Goal: Information Seeking & Learning: Check status

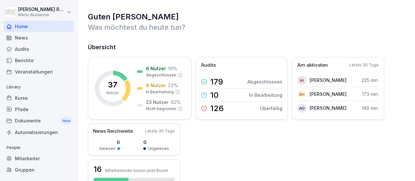
click at [239, 122] on div "37 Nutzer 6 Nutzer 16 % Abgeschlossen 8 Nutzer 22 % In Bearbeitung 23 Nutzer 62…" at bounding box center [247, 122] width 318 height 130
click at [25, 46] on div "Audits" at bounding box center [38, 48] width 71 height 11
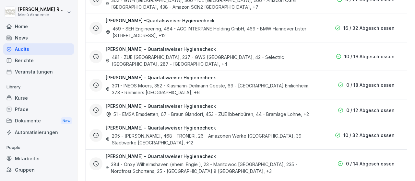
scroll to position [683, 0]
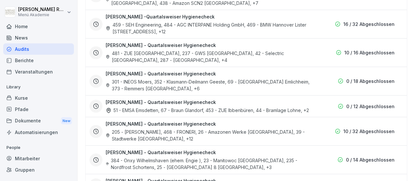
click at [341, 50] on icon at bounding box center [339, 52] width 5 height 5
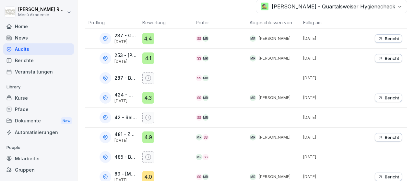
scroll to position [107, 0]
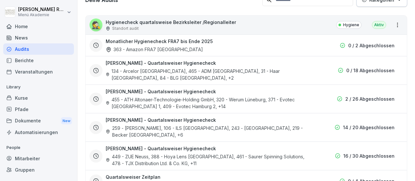
click at [337, 153] on div "16 / 30 Abgeschlossen" at bounding box center [356, 156] width 78 height 7
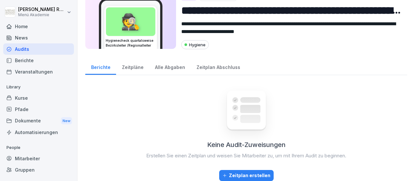
scroll to position [22, 0]
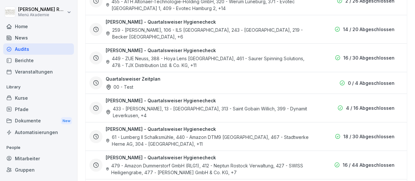
scroll to position [208, 0]
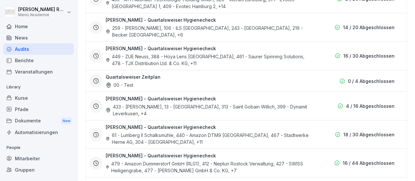
click at [183, 95] on h3 "[PERSON_NAME] - Quartalsweiser Hygienecheck" at bounding box center [161, 98] width 110 height 7
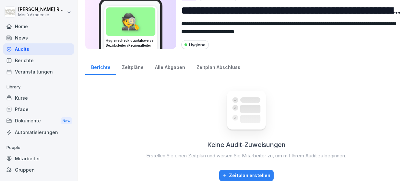
scroll to position [22, 0]
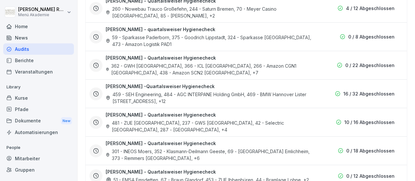
scroll to position [621, 0]
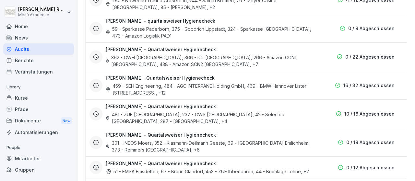
click at [347, 139] on div "0 / 18 Abgeschlossen" at bounding box center [366, 142] width 57 height 7
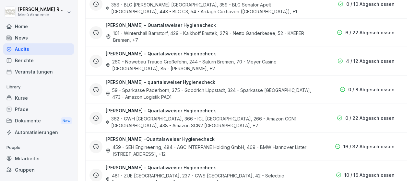
scroll to position [566, 0]
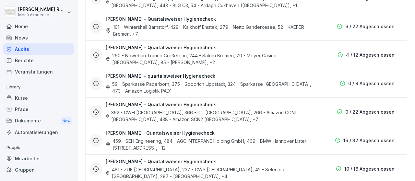
click at [166, 155] on div "[PERSON_NAME] - Quartalsweiser Hygienecheck 481 - ZUE [GEOGRAPHIC_DATA], 237 - …" at bounding box center [247, 169] width 322 height 29
click at [358, 166] on p "10 / 16 Abgeschlossen" at bounding box center [370, 169] width 50 height 7
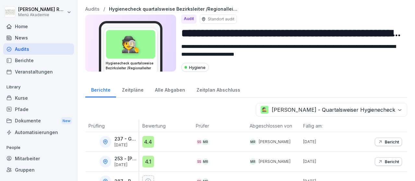
click at [134, 91] on div "Zeitpläne" at bounding box center [132, 89] width 33 height 17
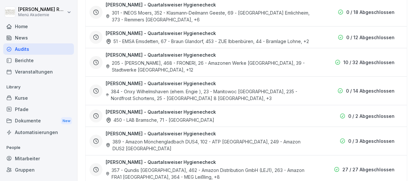
scroll to position [735, 0]
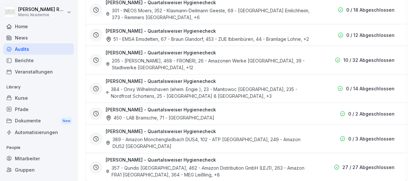
click at [355, 136] on p "0 / 3 Abgeschlossen" at bounding box center [371, 139] width 46 height 7
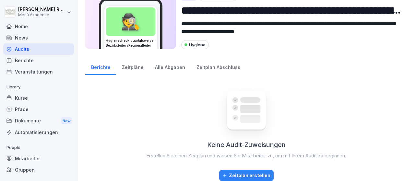
scroll to position [22, 0]
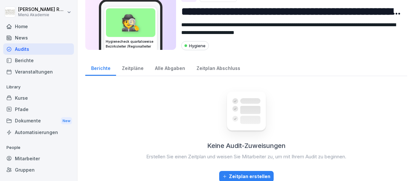
click at [34, 58] on div "Berichte" at bounding box center [38, 60] width 71 height 11
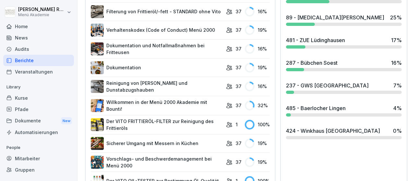
scroll to position [247, 0]
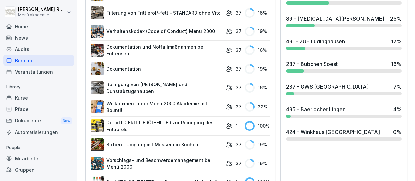
click at [293, 91] on div "237 - GWS [GEOGRAPHIC_DATA] 7 %" at bounding box center [344, 89] width 121 height 18
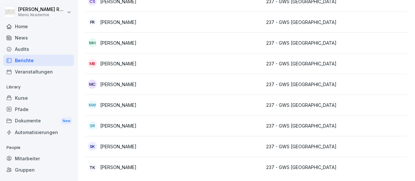
scroll to position [33, 0]
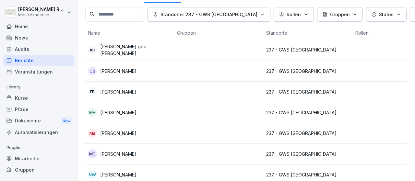
click at [28, 160] on div "Mitarbeiter" at bounding box center [38, 158] width 71 height 11
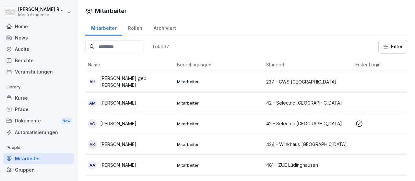
click at [26, 27] on div "Home" at bounding box center [38, 26] width 71 height 11
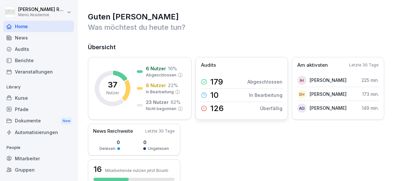
click at [267, 80] on p "Abgeschlossen" at bounding box center [265, 82] width 35 height 7
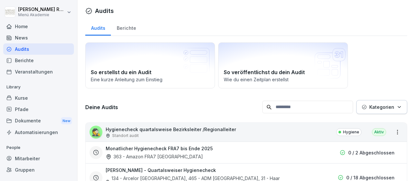
click at [246, 133] on div "🕵️ Hygienecheck quartalsweise Bezirksleiter /Regionalleiter Standort audit Hygi…" at bounding box center [247, 132] width 322 height 19
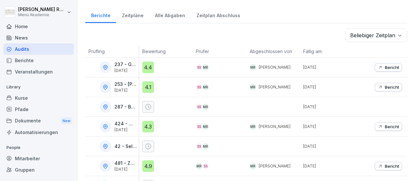
scroll to position [107, 0]
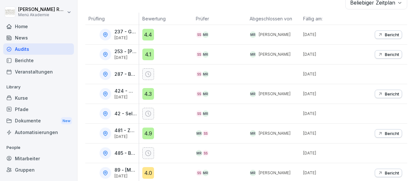
click at [130, 110] on div "42 - Selectric [GEOGRAPHIC_DATA]" at bounding box center [114, 114] width 50 height 12
click at [389, 32] on p "Bericht" at bounding box center [392, 34] width 14 height 5
